Goal: Navigation & Orientation: Find specific page/section

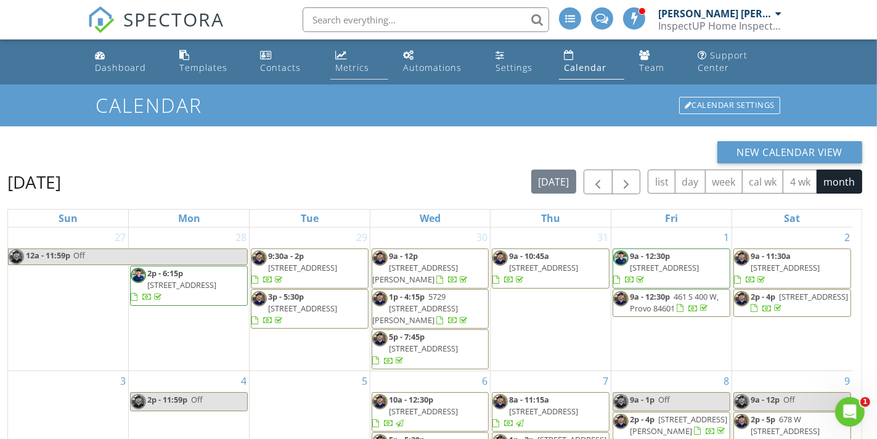
click at [364, 62] on div "Metrics" at bounding box center [352, 68] width 34 height 12
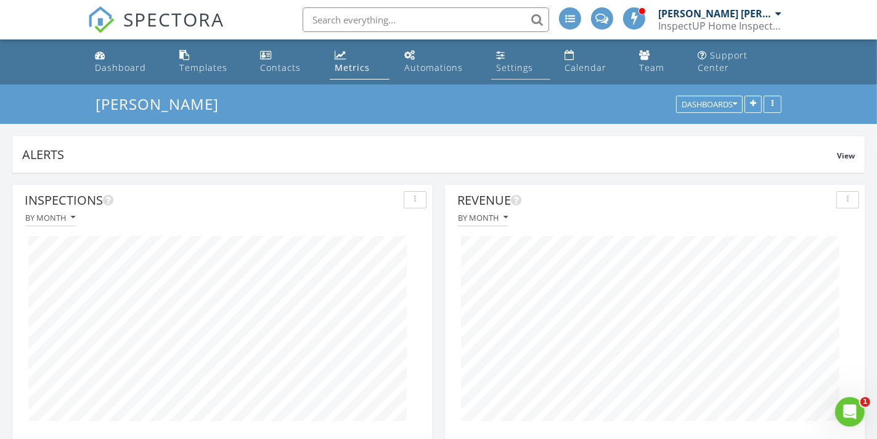
click at [532, 62] on div "Settings" at bounding box center [514, 68] width 37 height 12
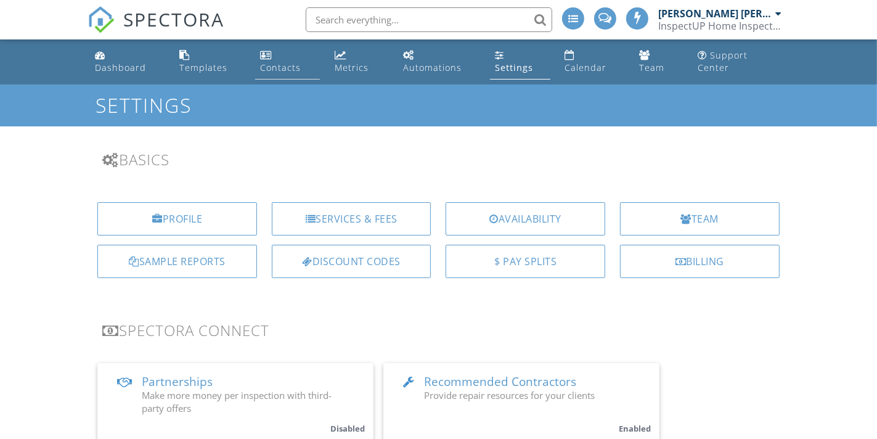
click at [277, 62] on div "Contacts" at bounding box center [280, 68] width 41 height 12
